Goal: Information Seeking & Learning: Find specific fact

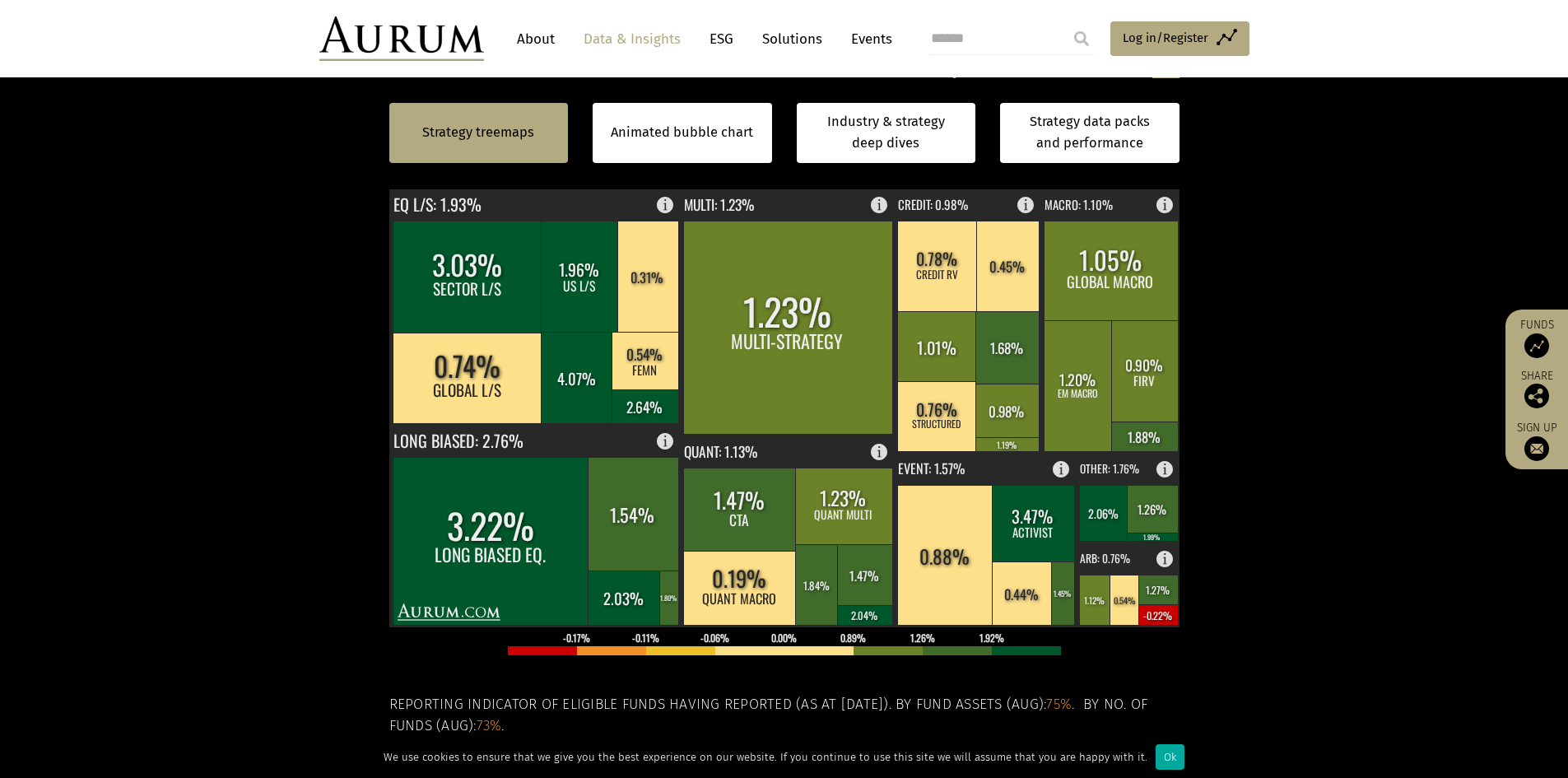
scroll to position [495, 0]
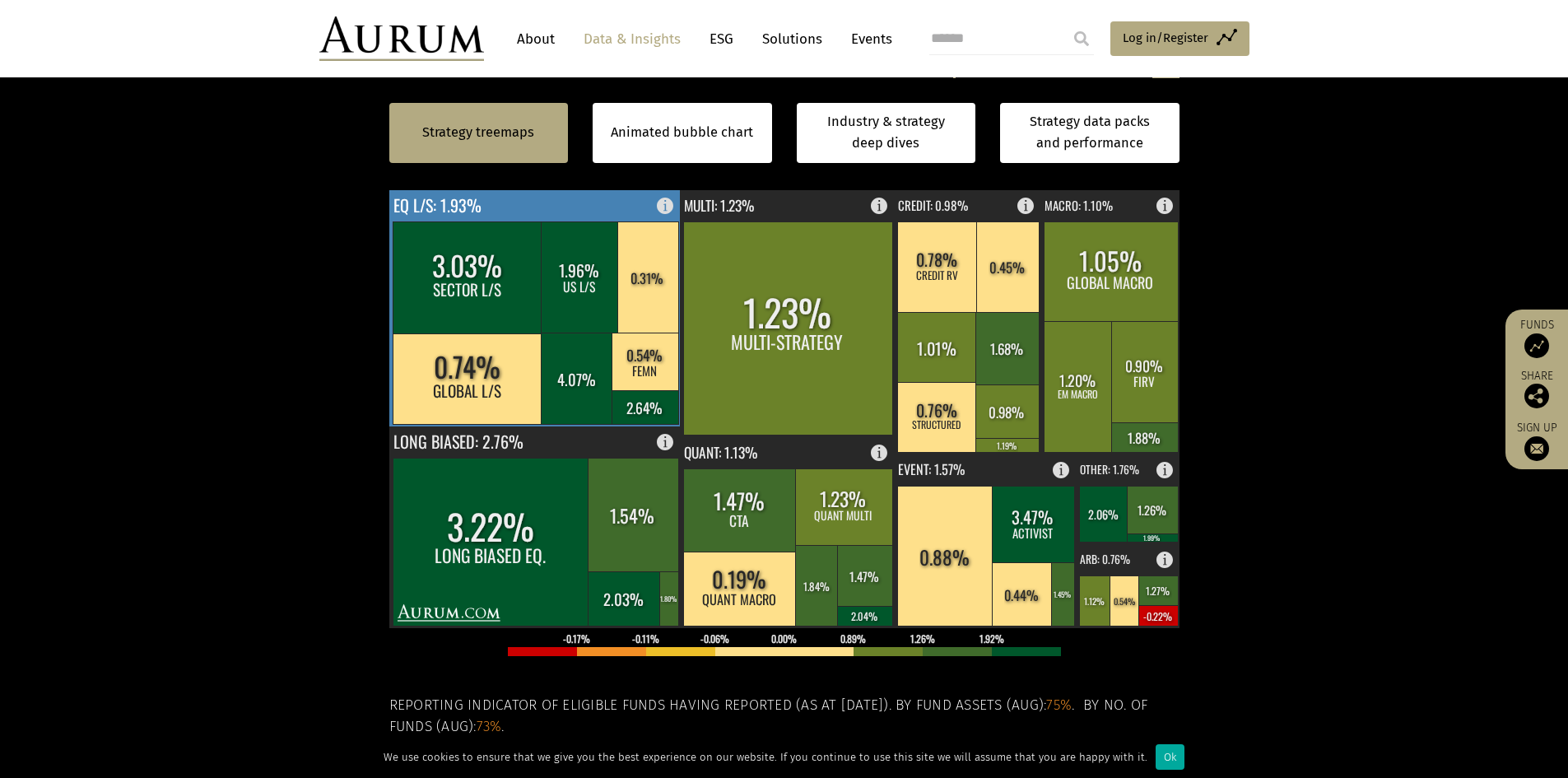
click at [589, 383] on rect at bounding box center [576, 378] width 72 height 91
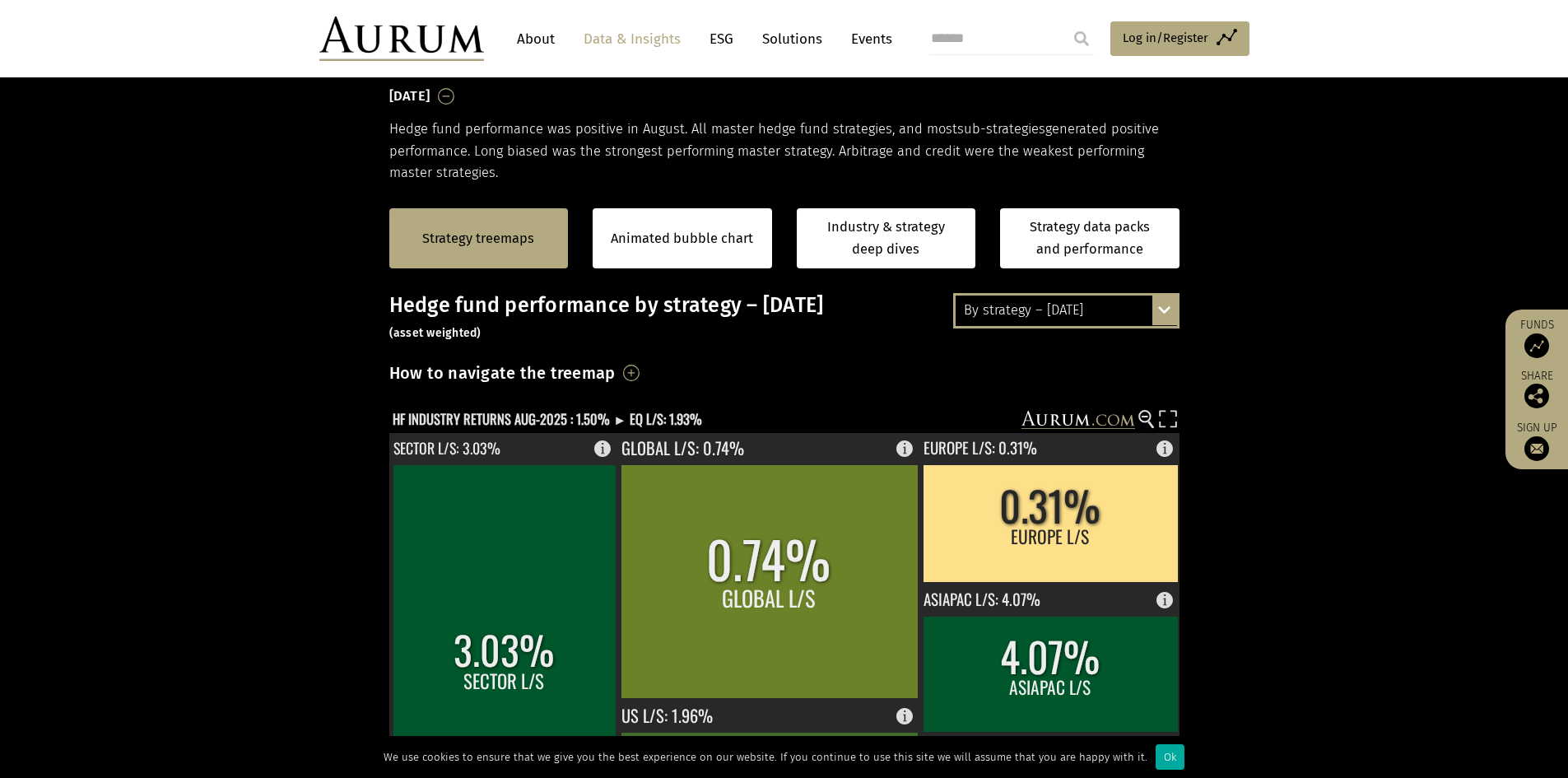
click at [1164, 301] on div "By strategy – [DATE] By strategy – [DATE] By strategy – year to date 2016 – [DA…" at bounding box center [1065, 310] width 226 height 35
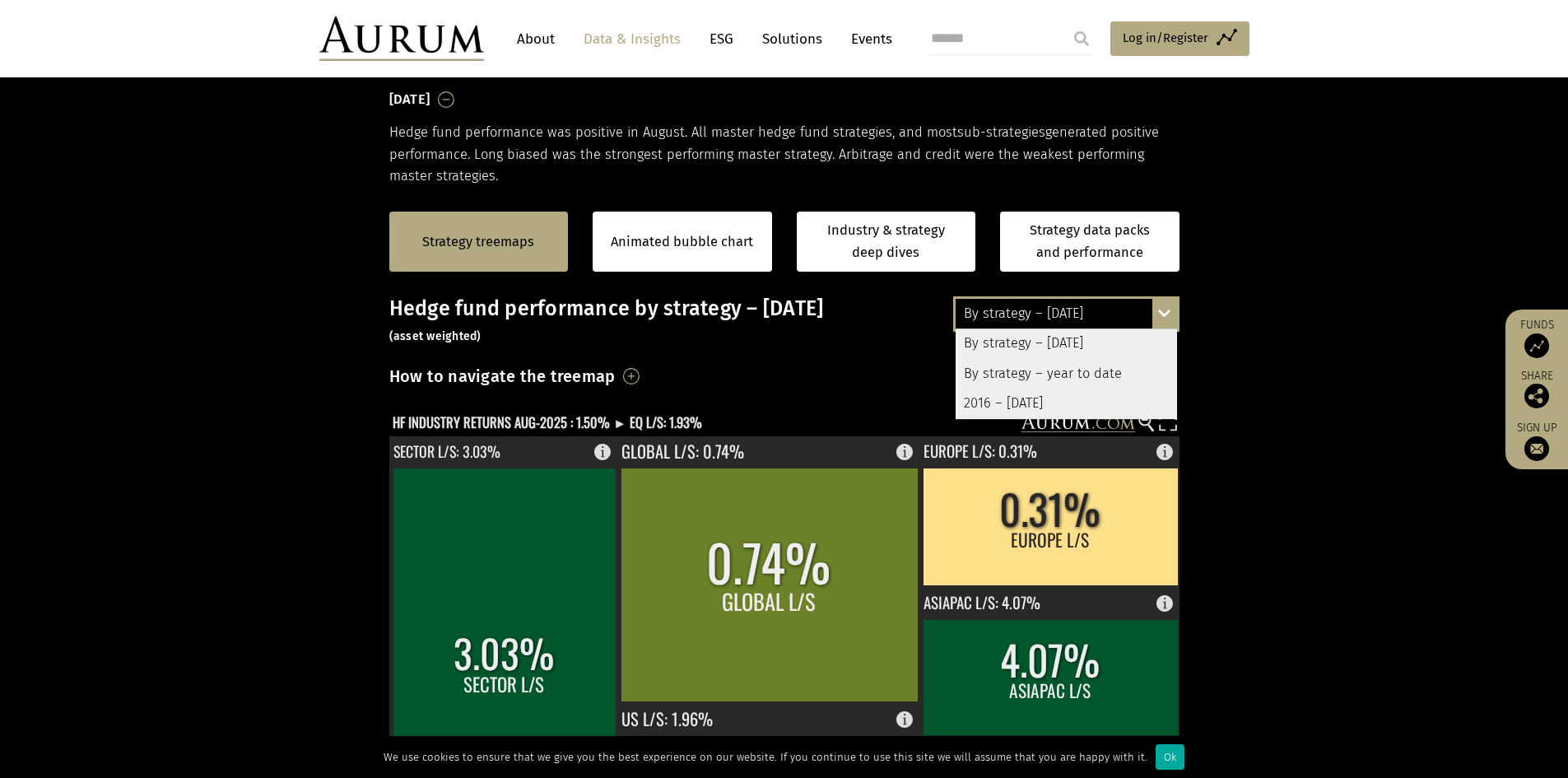
scroll to position [247, 0]
click at [1109, 398] on div "2016 – [DATE]" at bounding box center [1065, 404] width 221 height 30
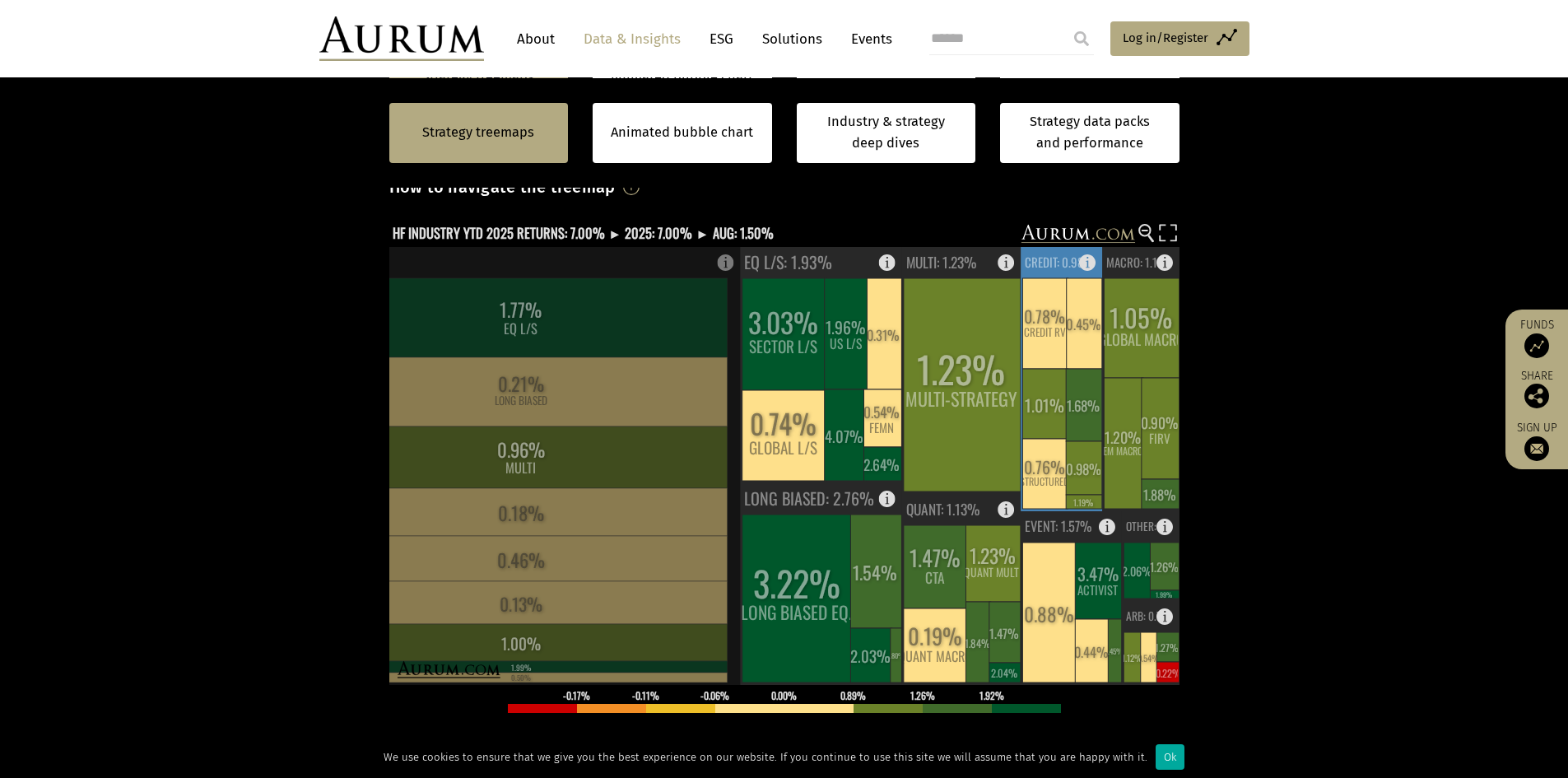
scroll to position [412, 0]
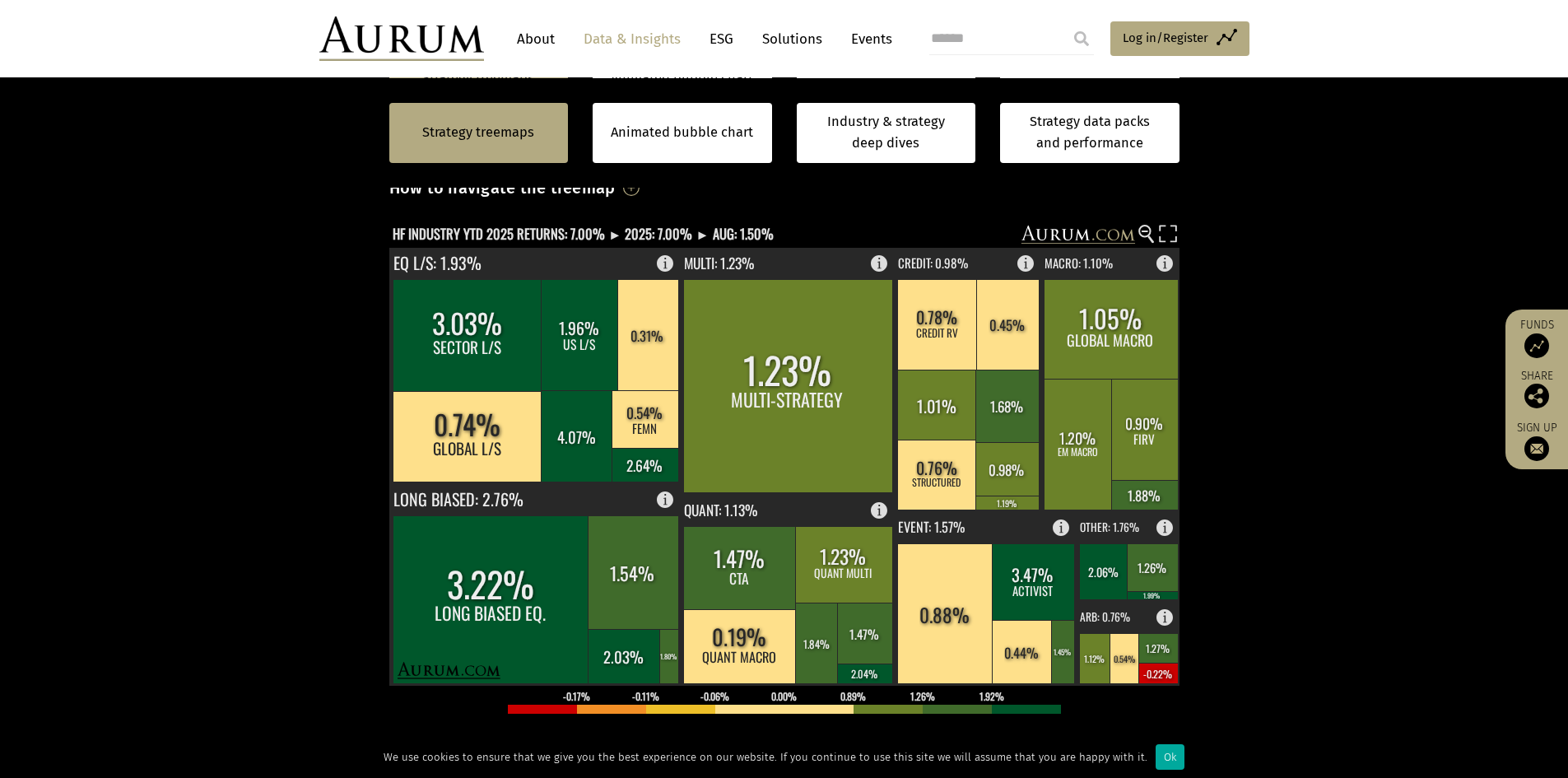
drag, startPoint x: 149, startPoint y: 281, endPoint x: 183, endPoint y: 280, distance: 34.0
click at [149, 281] on section "Strategy treemaps Animated bubble chart Industry & strategy deep dives Strategy…" at bounding box center [784, 537] width 1568 height 1029
click at [444, 229] on text "HF INDUSTRY YTD 2025 RETURNS: 7.00% ► 2025: 7.00% ► AUG: 1.50%" at bounding box center [583, 233] width 381 height 21
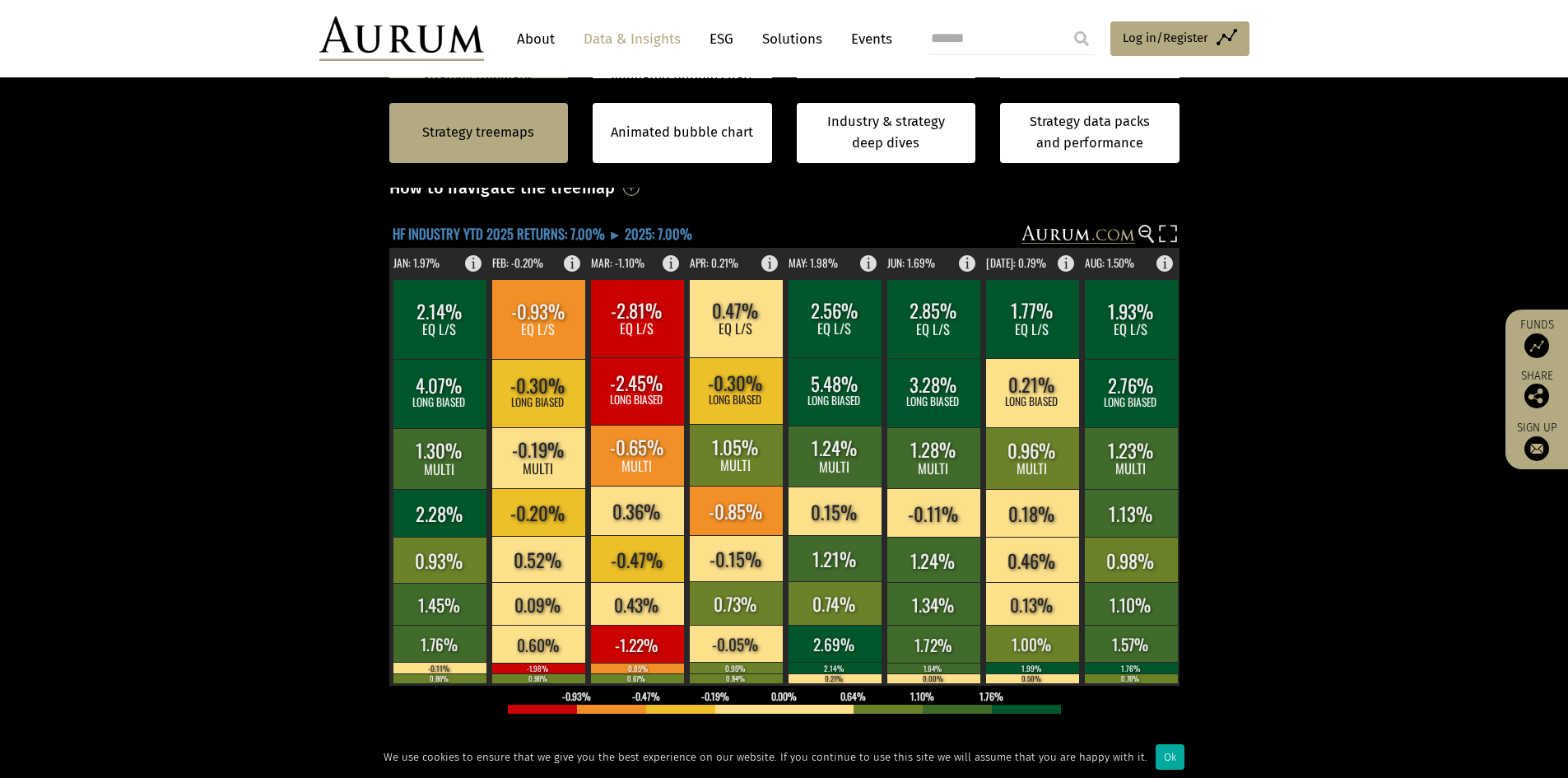
click at [441, 230] on text "HF INDUSTRY YTD 2025 RETURNS: 7.00% ► 2025: 7.00%" at bounding box center [542, 233] width 300 height 21
